Goal: Task Accomplishment & Management: Complete application form

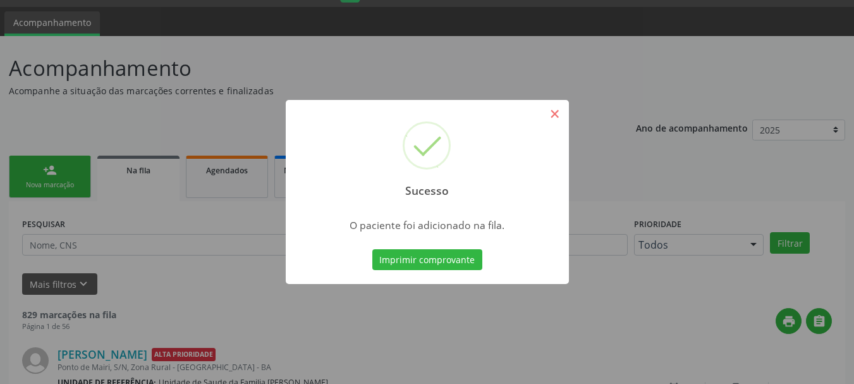
scroll to position [34, 0]
click at [561, 116] on button "×" at bounding box center [554, 113] width 21 height 21
click at [561, 116] on div "Sucesso × O paciente foi adicionado na fila. Imprimir comprovante Cancel" at bounding box center [427, 192] width 854 height 384
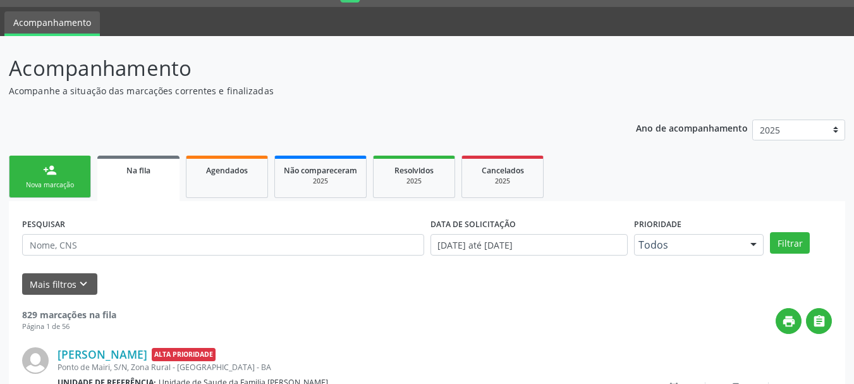
click at [61, 174] on link "person_add Nova marcação" at bounding box center [50, 177] width 82 height 42
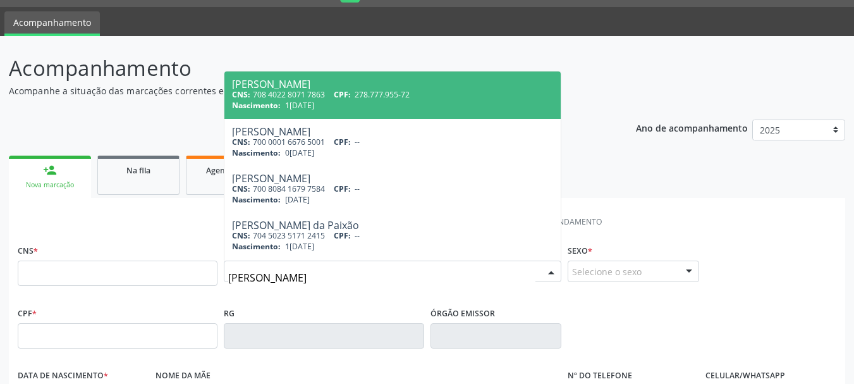
type input "[PERSON_NAME]"
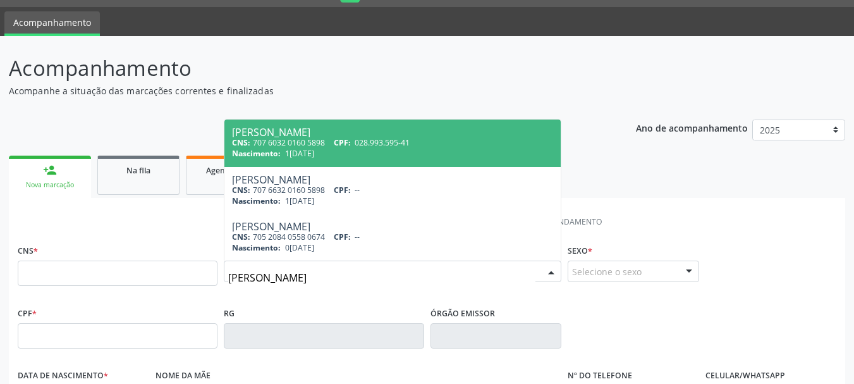
click at [410, 141] on span "028.993.595-41" at bounding box center [382, 142] width 55 height 11
type input "707 6032 0160 5898"
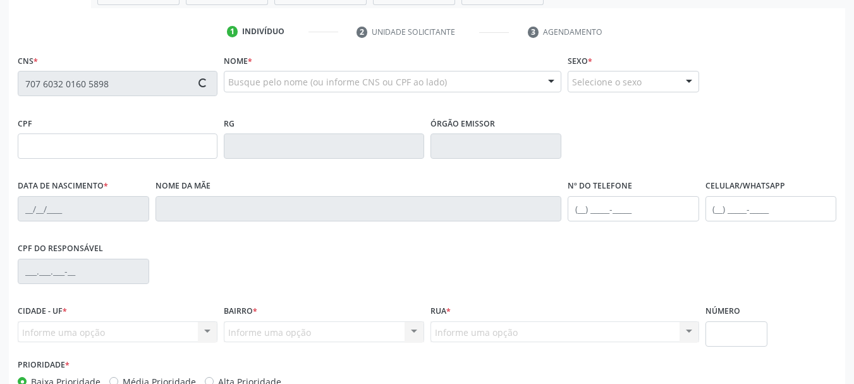
scroll to position [286, 0]
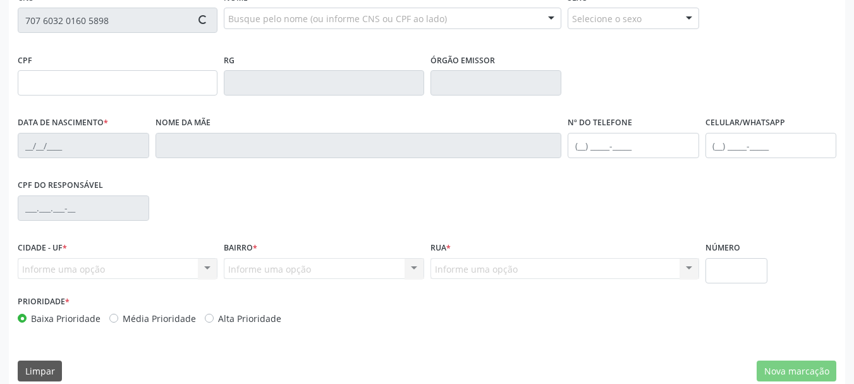
type input "028.993.595-41"
type input "1[DATE]"
type input "[PERSON_NAME]"
type input "[PHONE_NUMBER]"
type input "357.337.485-91"
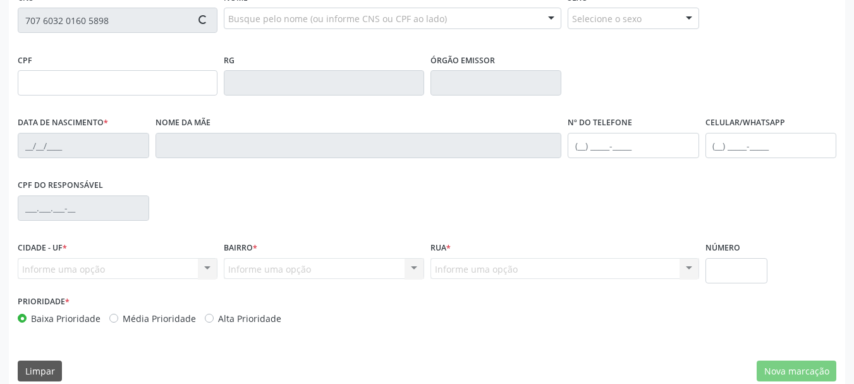
type input "S/N"
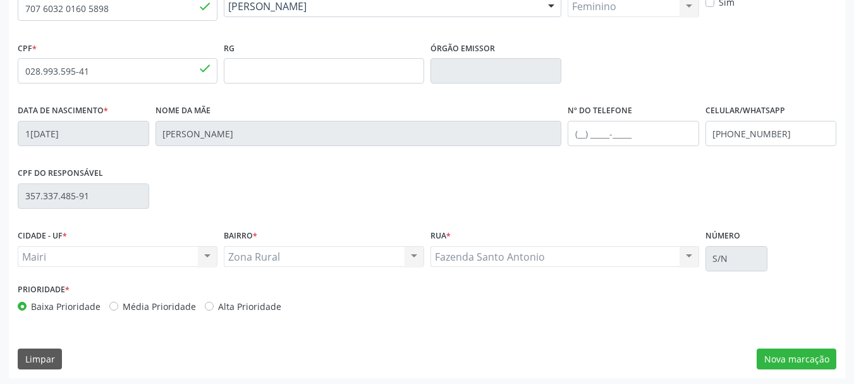
scroll to position [302, 0]
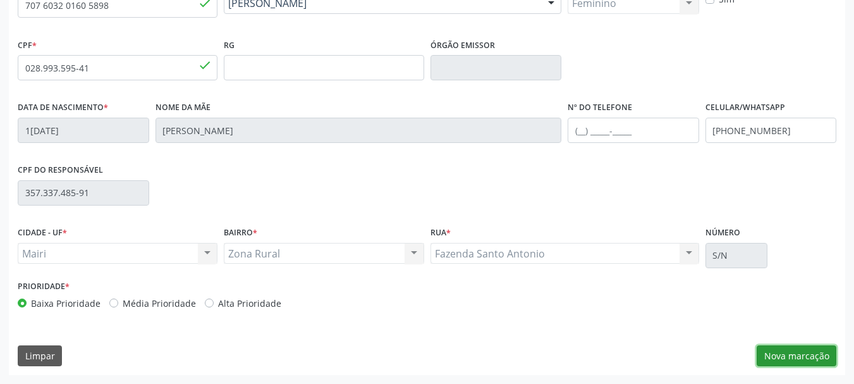
click at [793, 351] on button "Nova marcação" at bounding box center [797, 355] width 80 height 21
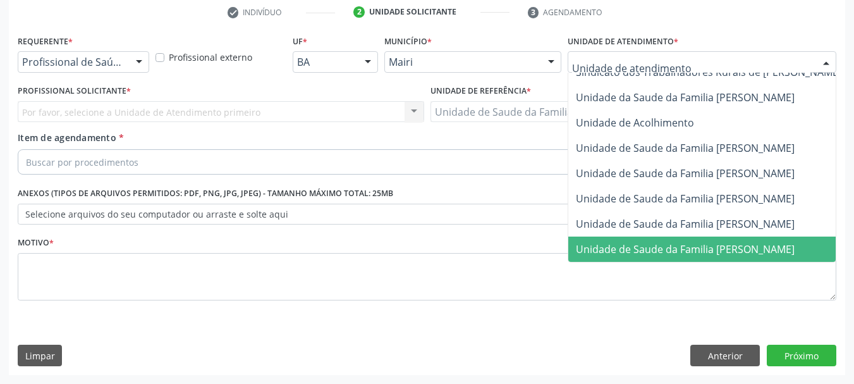
scroll to position [958, 0]
click at [702, 244] on span "Unidade de Saude da Familia [PERSON_NAME]" at bounding box center [685, 249] width 219 height 14
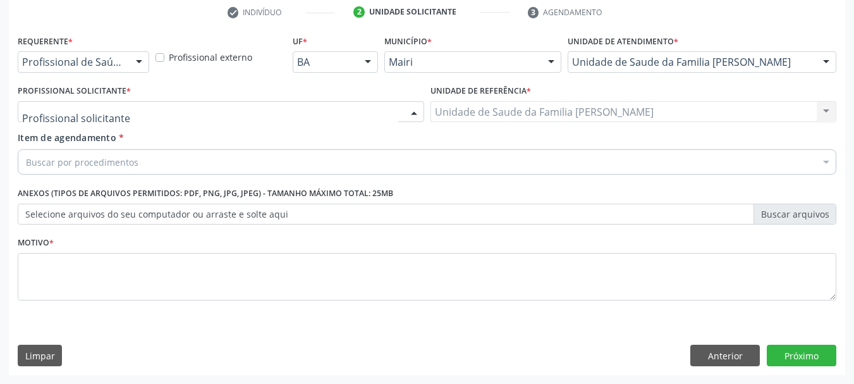
click at [402, 113] on div "Auxiliar de Enfermagem - [PERSON_NAME] Auxiliar de Enfermagem - [PERSON_NAME] M…" at bounding box center [221, 111] width 407 height 21
click at [405, 113] on div at bounding box center [414, 112] width 19 height 21
click at [411, 111] on div at bounding box center [414, 112] width 19 height 21
click at [408, 118] on div at bounding box center [414, 112] width 19 height 21
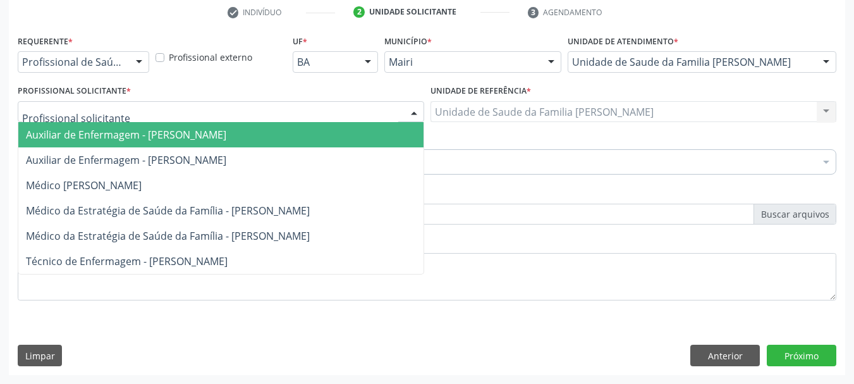
click at [410, 107] on div at bounding box center [414, 112] width 19 height 21
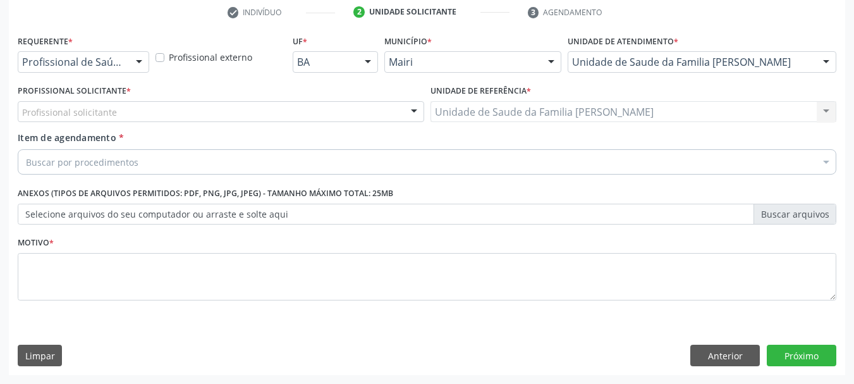
click at [410, 107] on div at bounding box center [414, 112] width 19 height 21
click at [413, 113] on div at bounding box center [414, 112] width 19 height 21
click at [135, 64] on div at bounding box center [139, 62] width 19 height 21
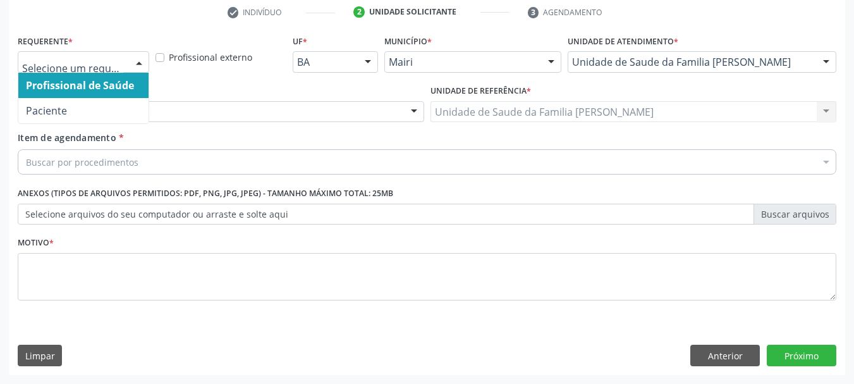
click at [128, 90] on span "Profissional de Saúde" at bounding box center [80, 85] width 108 height 14
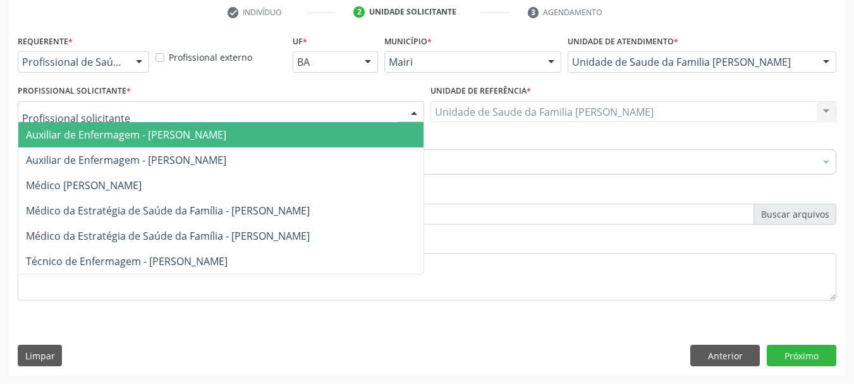
click at [137, 111] on div at bounding box center [221, 111] width 407 height 21
type input "v"
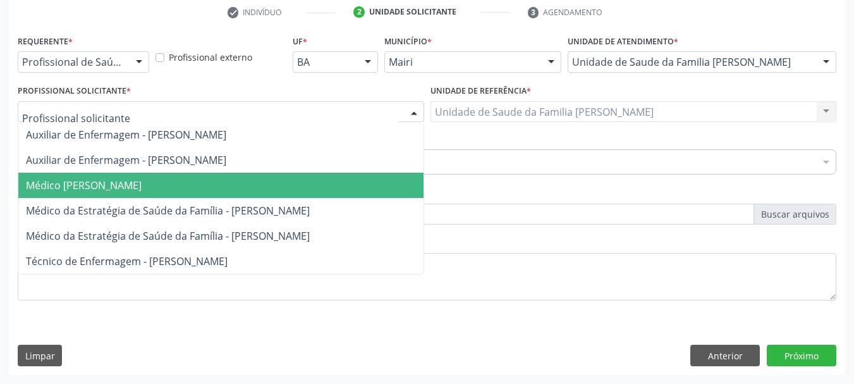
click at [142, 187] on span "Médico [PERSON_NAME]" at bounding box center [84, 185] width 116 height 14
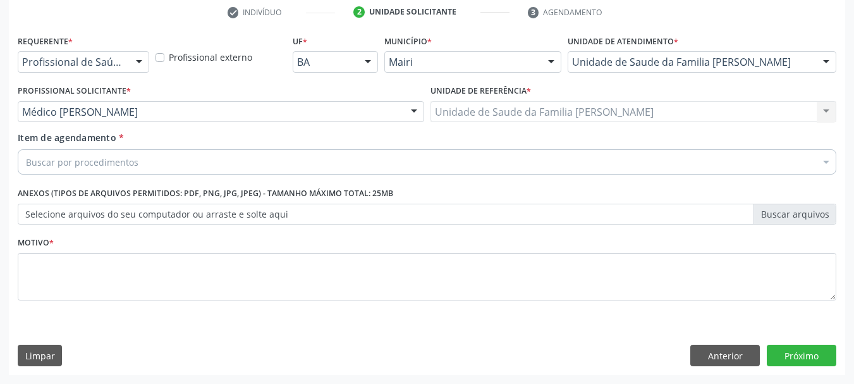
click at [182, 164] on div "Buscar por procedimentos" at bounding box center [427, 161] width 819 height 25
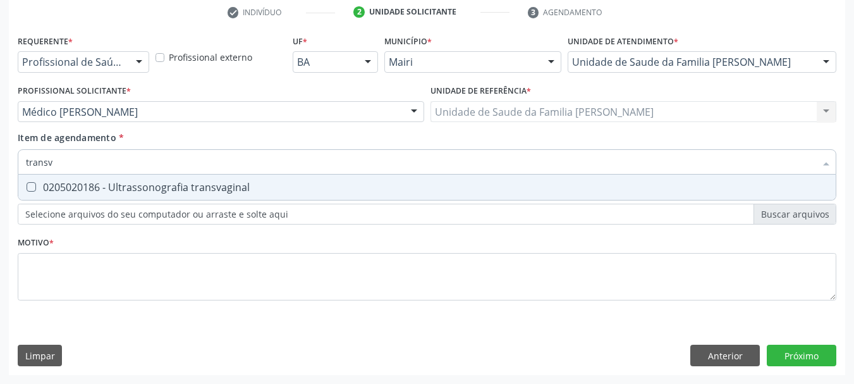
type input "transva"
click at [30, 188] on transvaginal at bounding box center [31, 186] width 9 height 9
click at [27, 188] on transvaginal "checkbox" at bounding box center [22, 187] width 8 height 8
checkbox transvaginal "true"
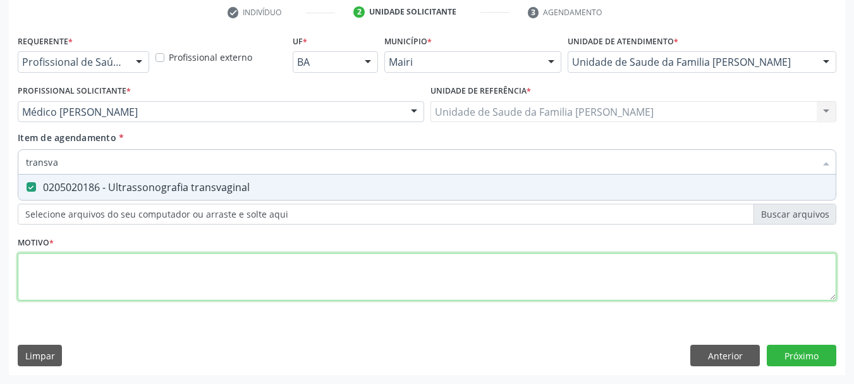
click at [130, 280] on div "Requerente * Profissional de Saúde Profissional de Saúde Paciente Nenhum result…" at bounding box center [427, 175] width 819 height 286
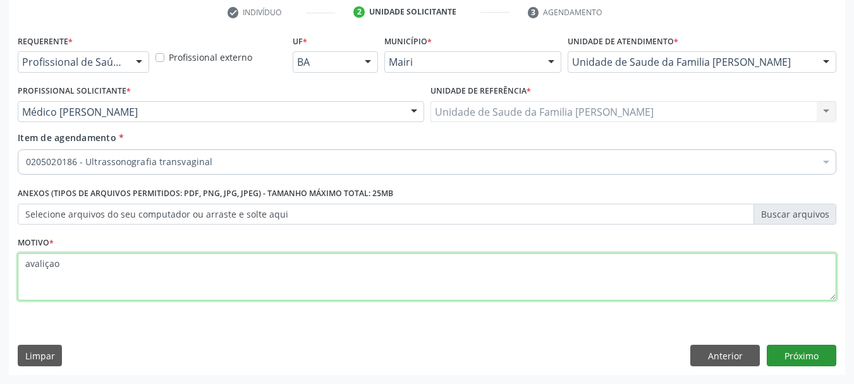
type textarea "avaliçao"
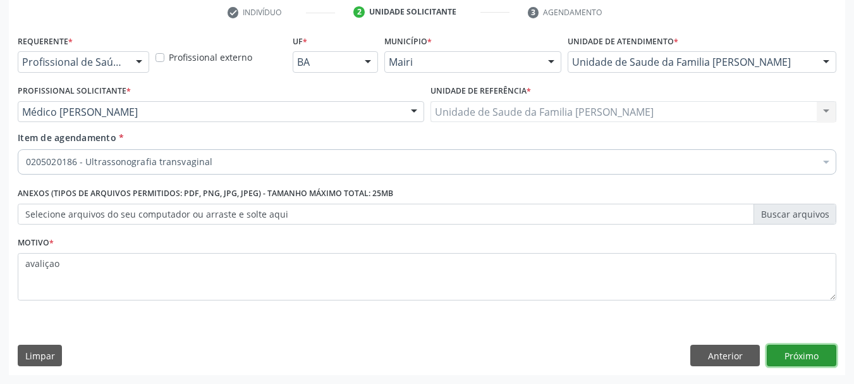
click at [812, 358] on button "Próximo" at bounding box center [802, 355] width 70 height 21
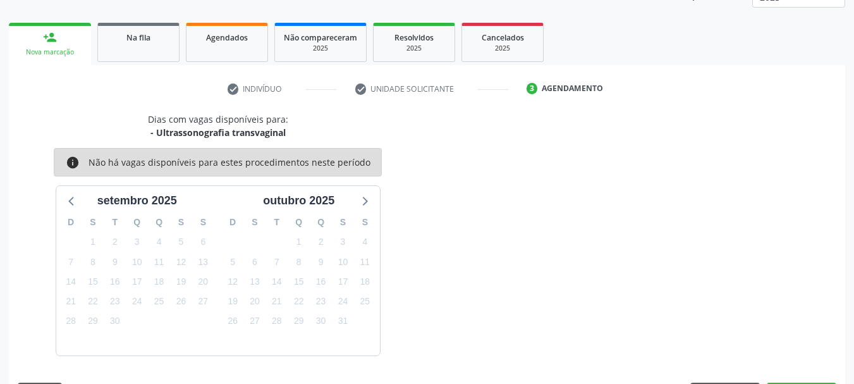
scroll to position [204, 0]
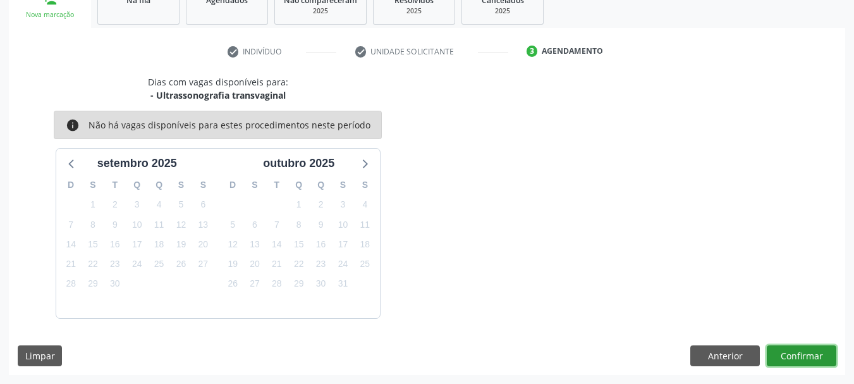
click at [809, 358] on button "Confirmar" at bounding box center [802, 355] width 70 height 21
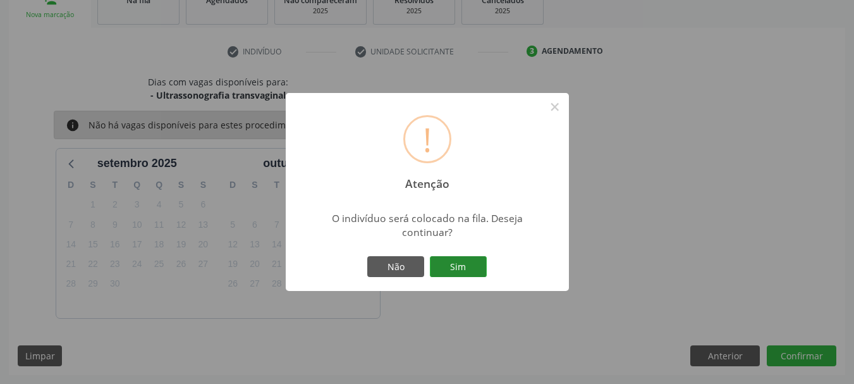
click at [440, 265] on button "Sim" at bounding box center [458, 266] width 57 height 21
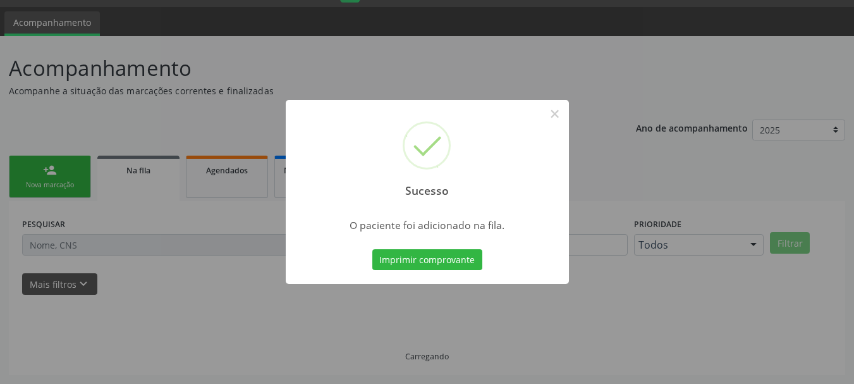
scroll to position [34, 0]
click at [542, 109] on div "Sucesso ×" at bounding box center [427, 154] width 283 height 109
click at [559, 110] on button "×" at bounding box center [554, 113] width 21 height 21
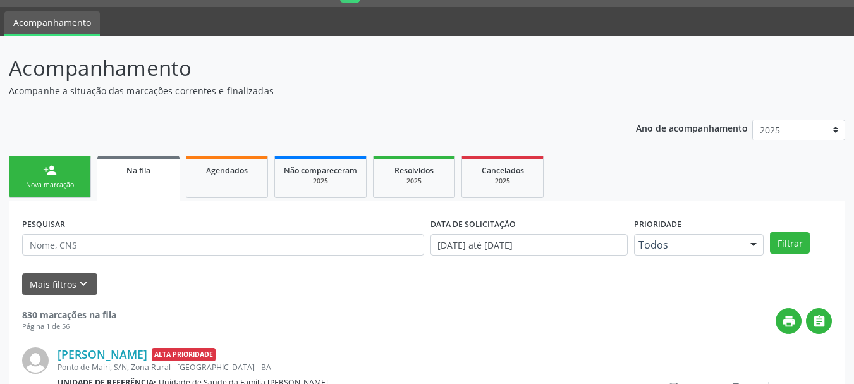
click at [130, 181] on link "Na fila" at bounding box center [138, 179] width 82 height 46
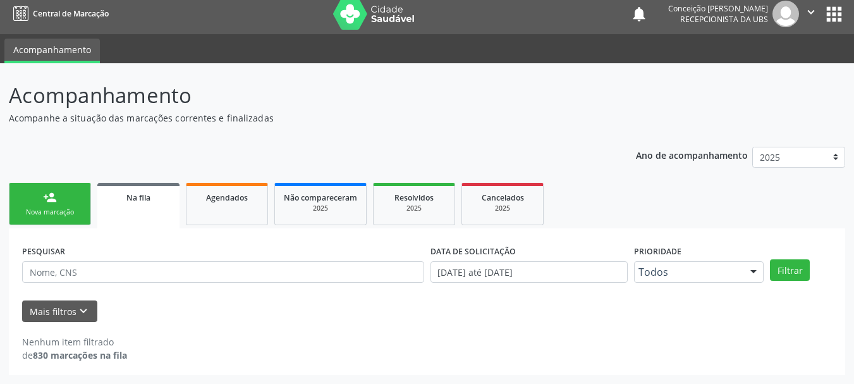
scroll to position [6, 0]
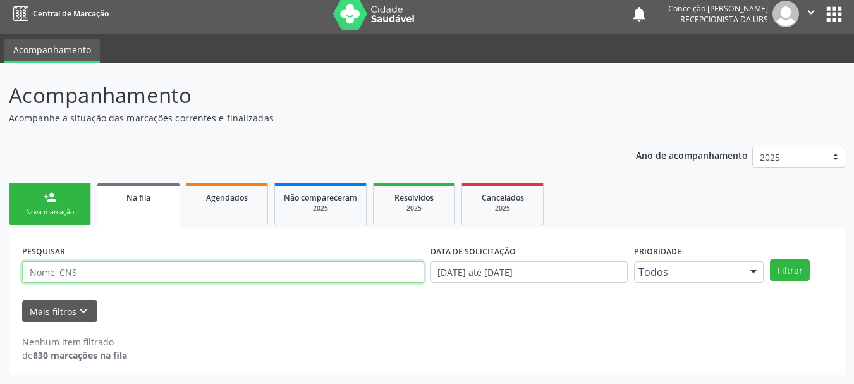
click at [165, 273] on input "text" at bounding box center [223, 271] width 402 height 21
click at [55, 276] on input "[PERSON_NAME]" at bounding box center [223, 271] width 402 height 21
type input "[PERSON_NAME]"
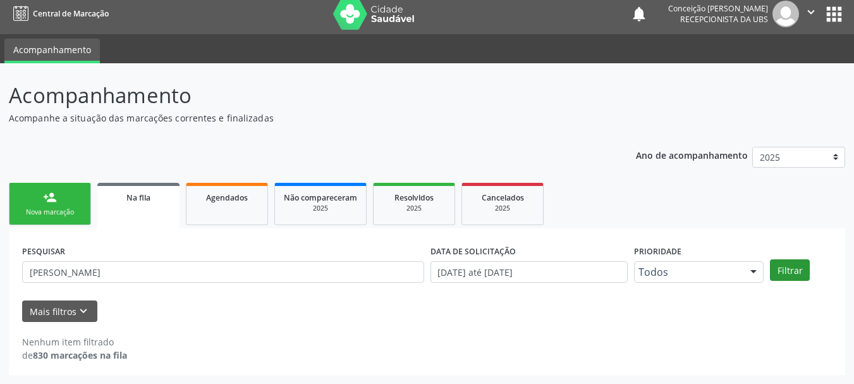
click at [789, 280] on div "PESQUISAR [PERSON_NAME] DATA DE SOLICITAÇÃO 0[DATE] até 1[DATE] Prioridade Todo…" at bounding box center [427, 266] width 816 height 49
click at [787, 274] on button "Filtrar" at bounding box center [790, 269] width 40 height 21
click at [783, 267] on button "Filtrar" at bounding box center [790, 269] width 40 height 21
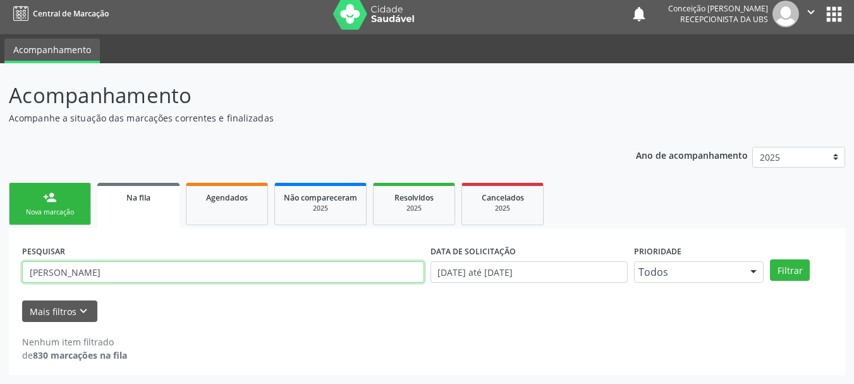
click at [138, 275] on input "[PERSON_NAME]" at bounding box center [223, 271] width 402 height 21
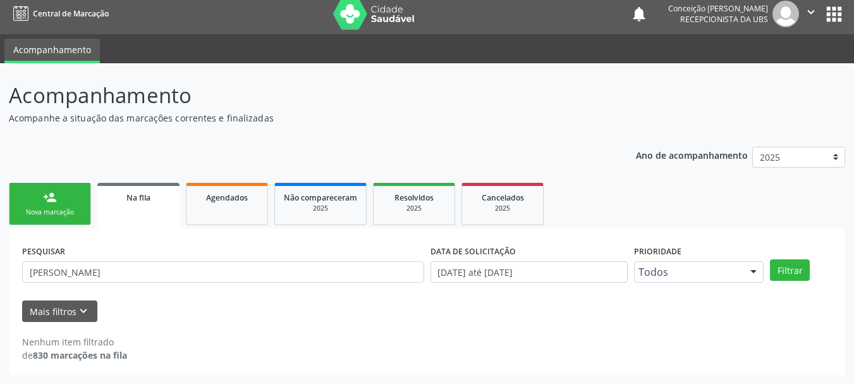
click at [68, 191] on link "person_add Nova marcação" at bounding box center [50, 204] width 82 height 42
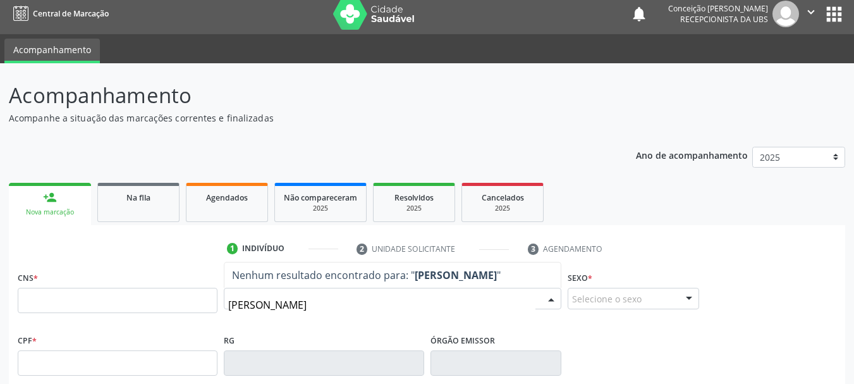
type input "[PERSON_NAME]"
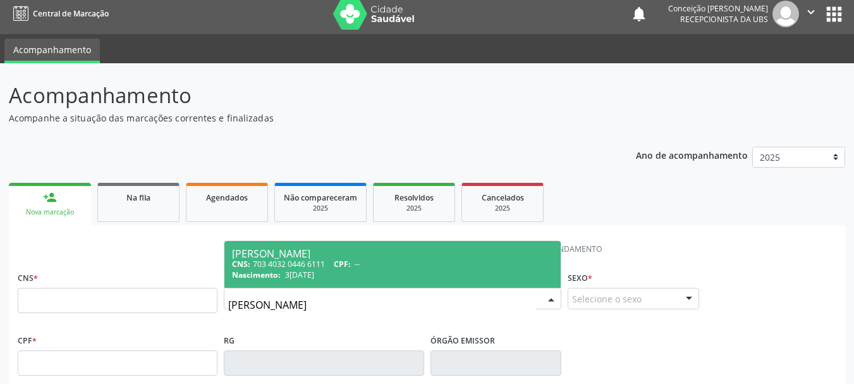
click at [381, 259] on div "CNS: 703 4032 0446 6111 CPF: --" at bounding box center [392, 264] width 321 height 11
type input "703 4032 0446 6111"
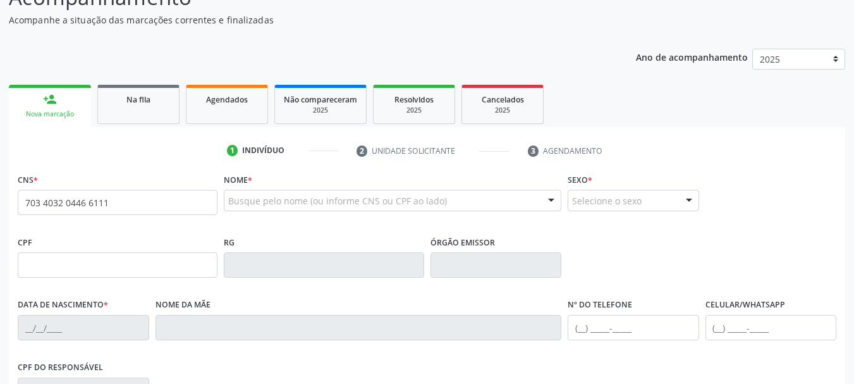
scroll to position [302, 0]
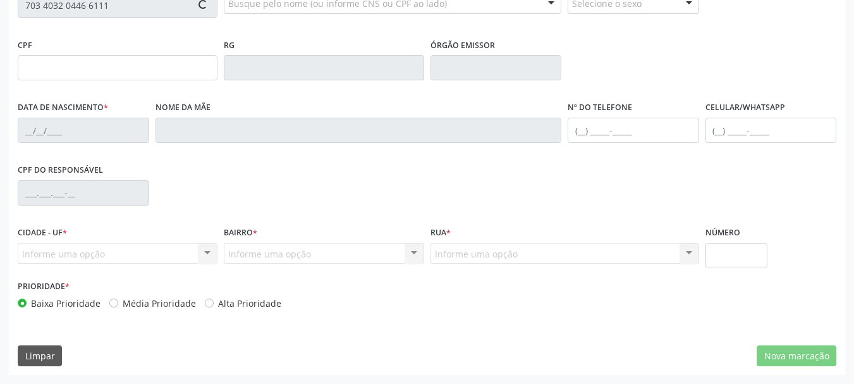
type input "3[DATE]"
type input "[PERSON_NAME]"
type input "[PHONE_NUMBER]"
type input "S/N"
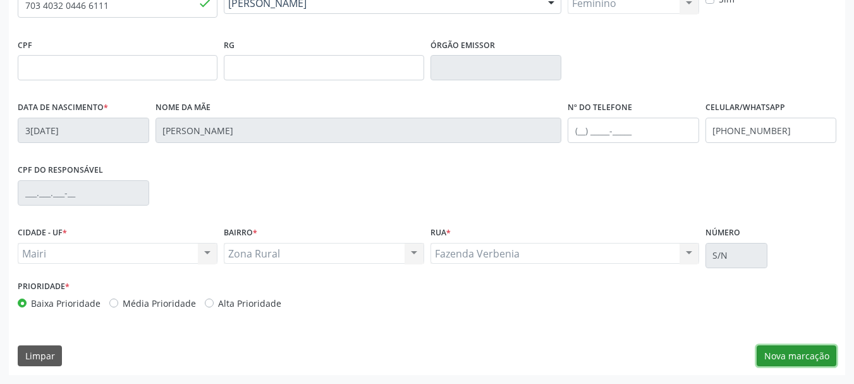
click at [797, 360] on button "Nova marcação" at bounding box center [797, 355] width 80 height 21
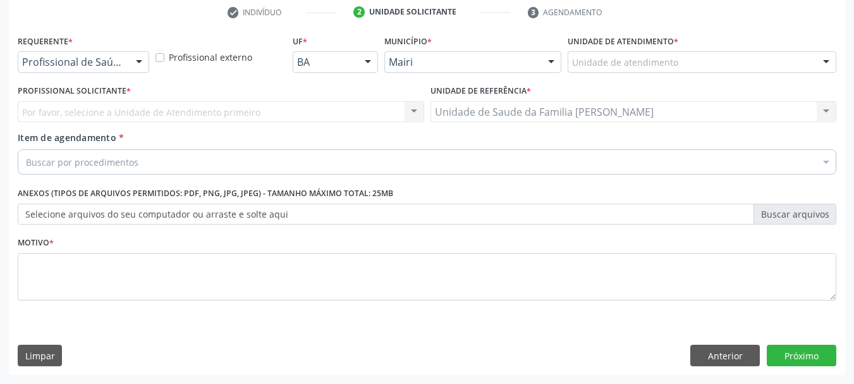
scroll to position [243, 0]
click at [198, 110] on div "Por favor, selecione a Unidade de Atendimento primeiro Nenhum resultado encontr…" at bounding box center [221, 111] width 407 height 21
click at [694, 63] on div "Unidade de atendimento" at bounding box center [702, 61] width 269 height 21
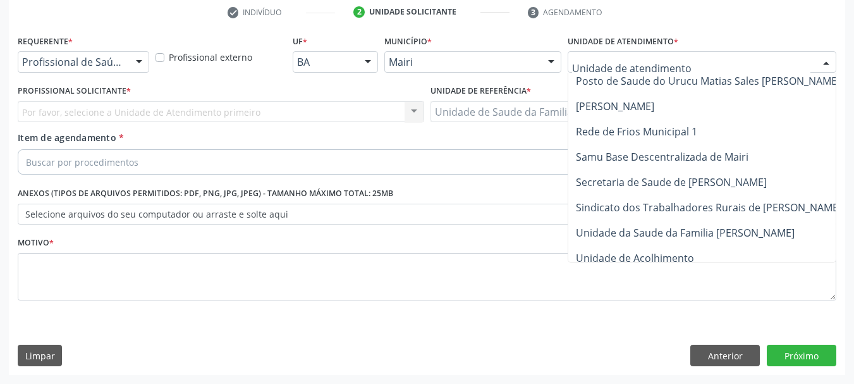
scroll to position [958, 0]
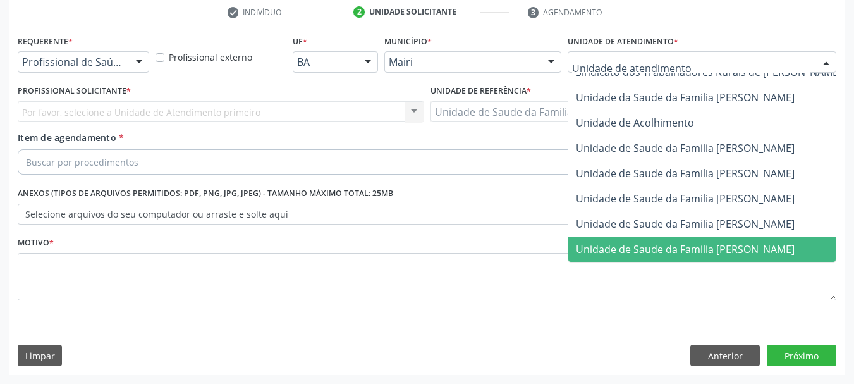
click at [731, 244] on span "Unidade de Saude da Familia [PERSON_NAME]" at bounding box center [685, 249] width 219 height 14
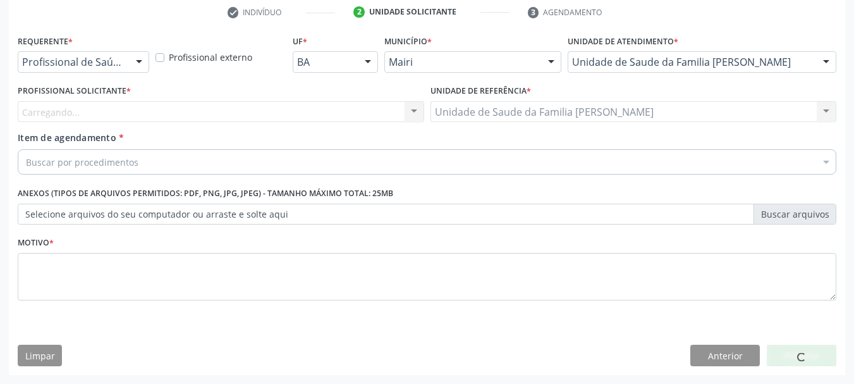
click at [390, 111] on div "Carregando... Nenhum resultado encontrado para: " " Não há nenhuma opção para s…" at bounding box center [221, 111] width 407 height 21
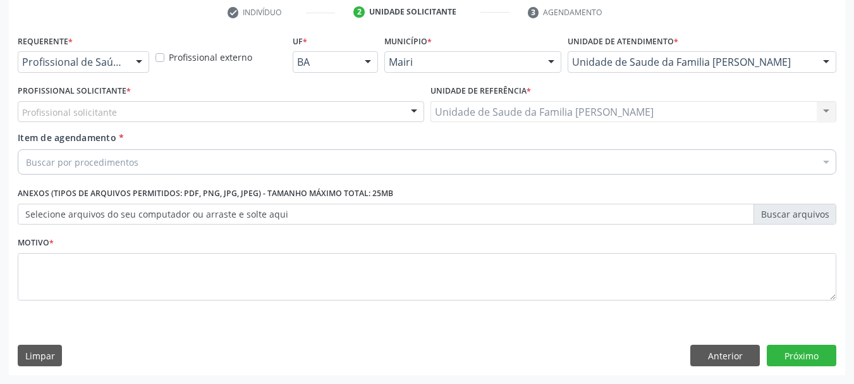
click at [410, 112] on div at bounding box center [414, 112] width 19 height 21
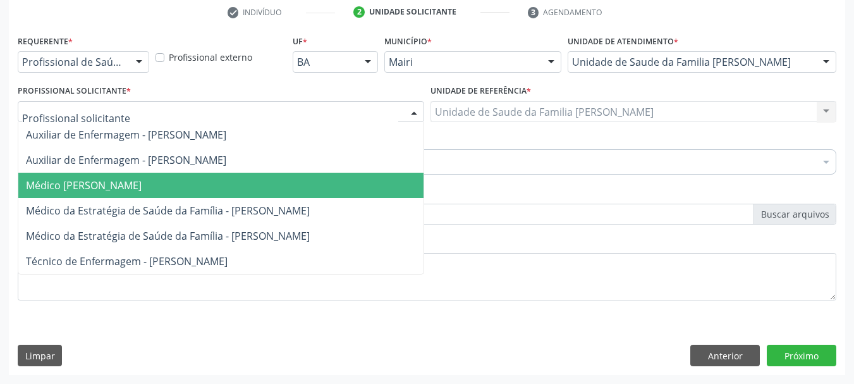
click at [357, 184] on span "Médico [PERSON_NAME]" at bounding box center [220, 185] width 405 height 25
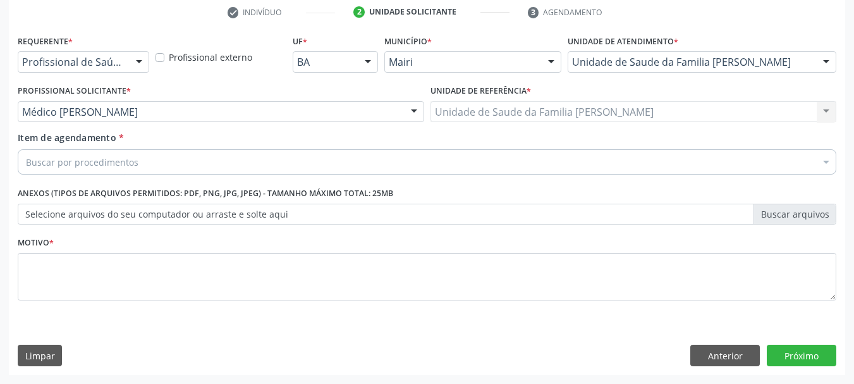
click at [358, 165] on div "Buscar por procedimentos" at bounding box center [427, 161] width 819 height 25
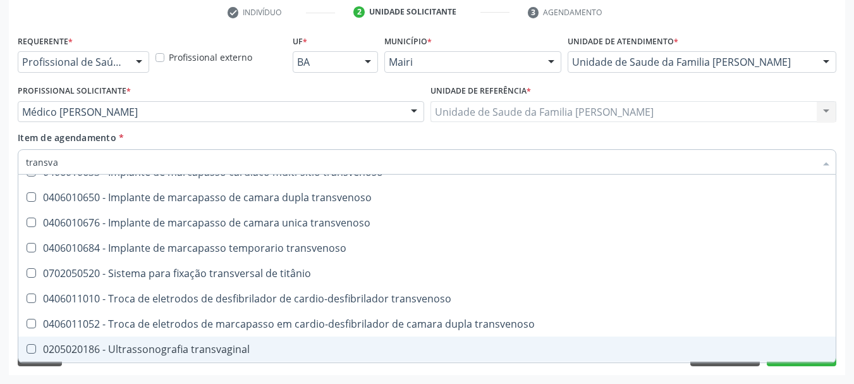
scroll to position [0, 0]
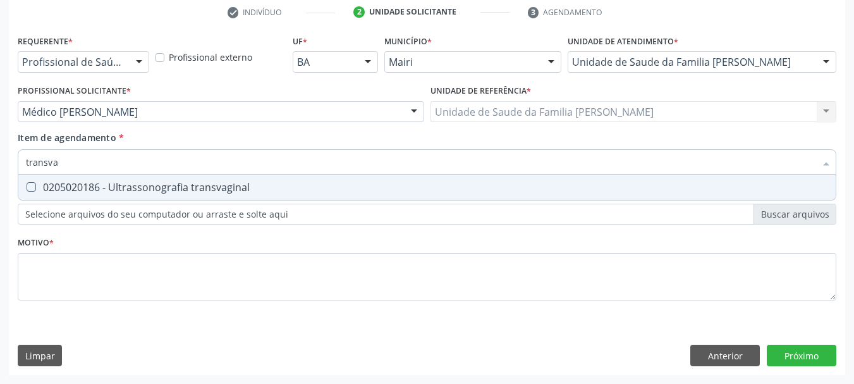
type input "transvag"
click at [105, 190] on div "0205020186 - Ultrassonografia transvaginal" at bounding box center [427, 187] width 802 height 10
checkbox transvaginal "true"
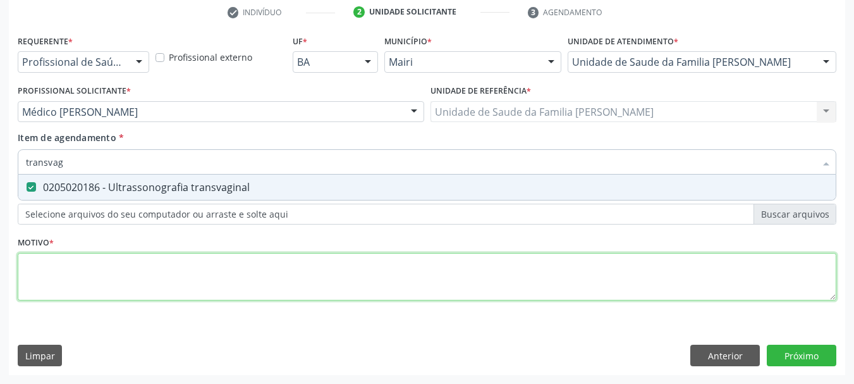
click at [113, 290] on div "Requerente * Profissional de Saúde Profissional de Saúde Paciente Nenhum result…" at bounding box center [427, 175] width 819 height 286
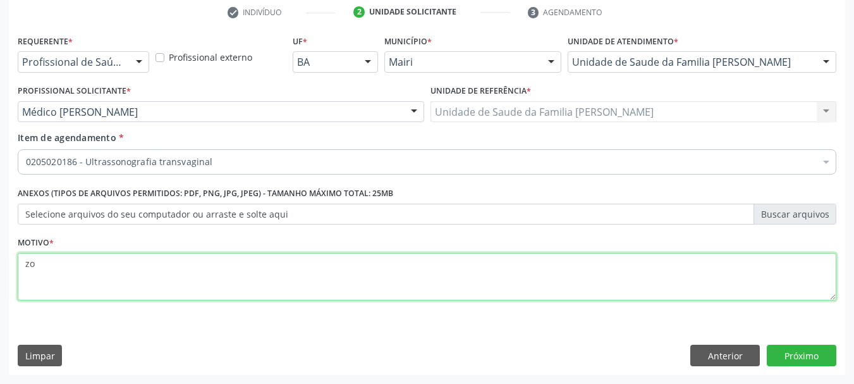
type textarea "zoo"
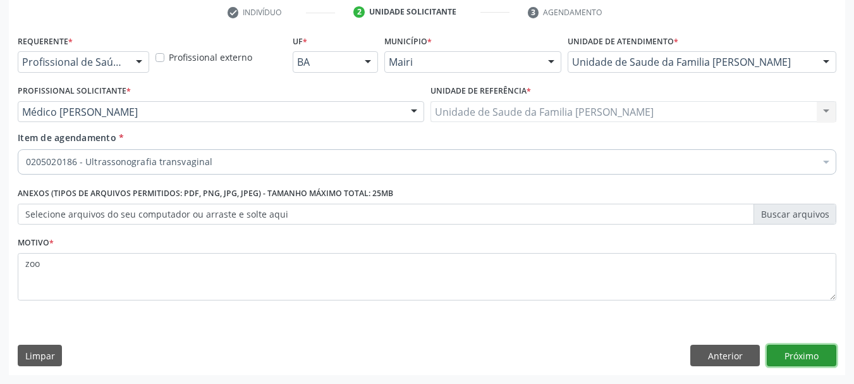
click at [794, 356] on button "Próximo" at bounding box center [802, 355] width 70 height 21
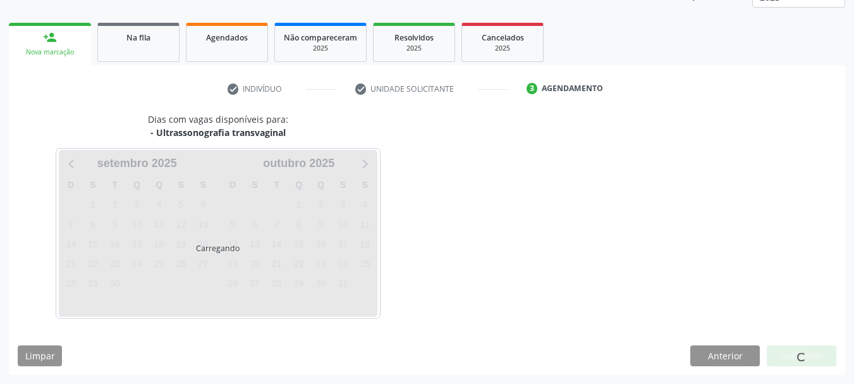
scroll to position [204, 0]
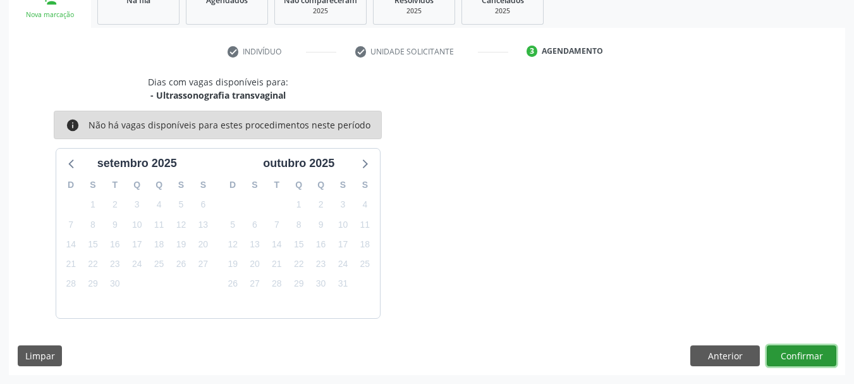
click at [804, 352] on button "Confirmar" at bounding box center [802, 355] width 70 height 21
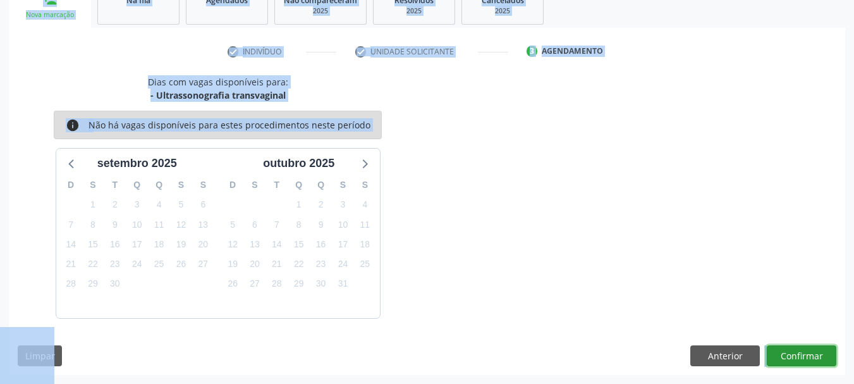
click at [821, 357] on button "Confirmar" at bounding box center [802, 355] width 70 height 21
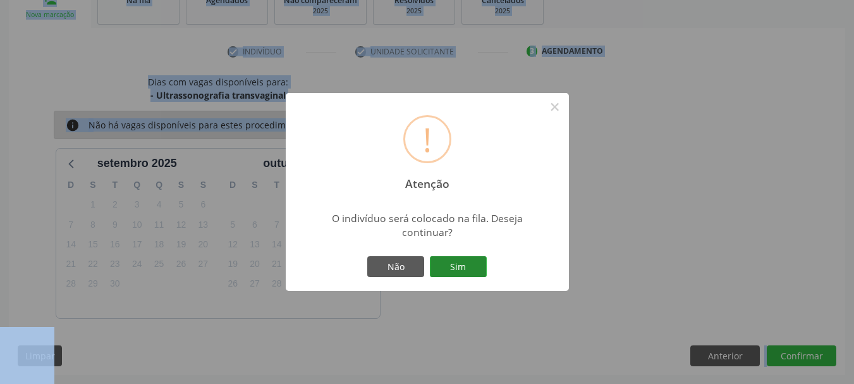
click at [460, 272] on button "Sim" at bounding box center [458, 266] width 57 height 21
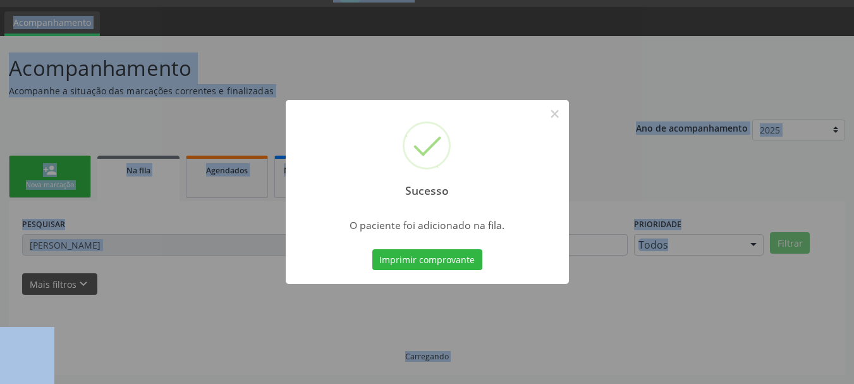
scroll to position [34, 0]
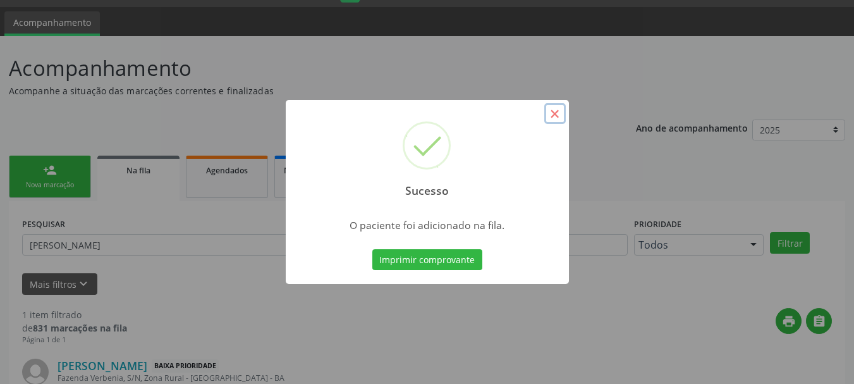
click at [551, 115] on button "×" at bounding box center [554, 113] width 21 height 21
click at [551, 115] on div "Sucesso × O paciente foi adicionado na fila. Imprimir comprovante Cancel" at bounding box center [427, 192] width 854 height 384
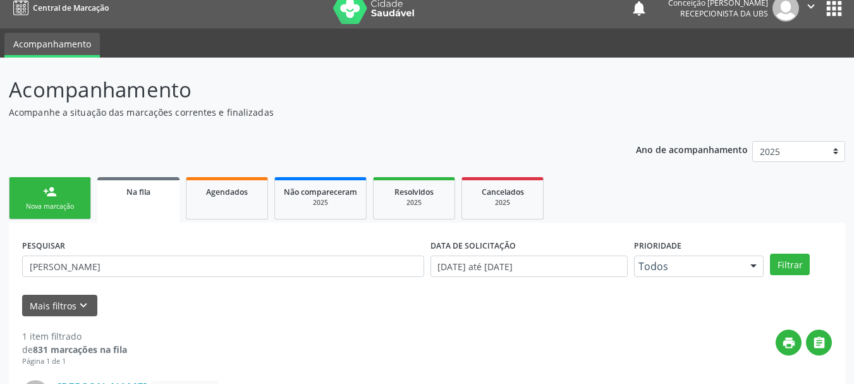
scroll to position [0, 0]
